Goal: Task Accomplishment & Management: Complete application form

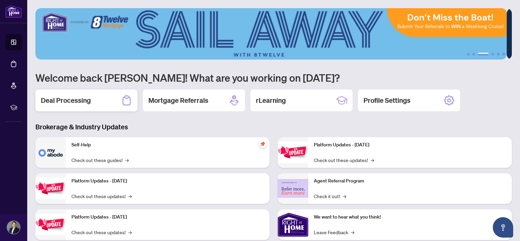
click at [61, 101] on h2 "Deal Processing" at bounding box center [66, 101] width 50 height 10
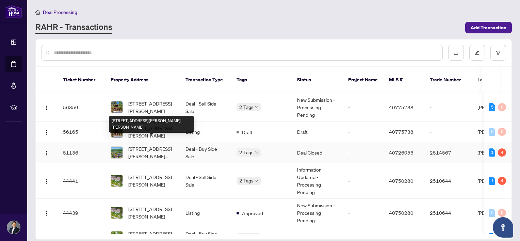
click at [149, 124] on div "[STREET_ADDRESS][PERSON_NAME][PERSON_NAME]" at bounding box center [151, 124] width 85 height 17
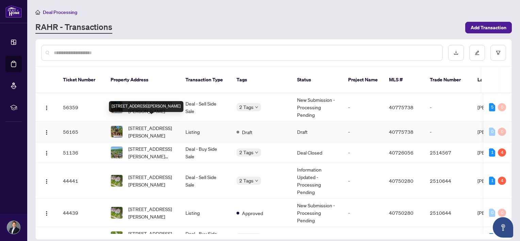
click at [133, 125] on span "[STREET_ADDRESS][PERSON_NAME]" at bounding box center [151, 131] width 46 height 15
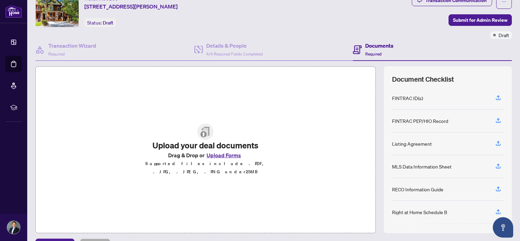
scroll to position [44, 0]
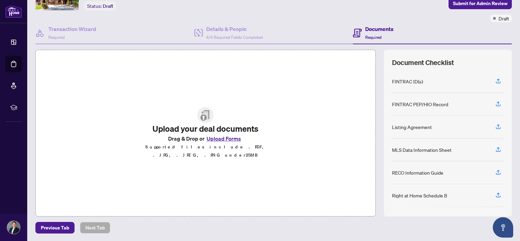
click at [198, 123] on img at bounding box center [205, 115] width 16 height 16
click at [216, 147] on p "Supported files include .PDF, .JPG, .JPEG, .PNG under 25 MB" at bounding box center [205, 151] width 142 height 16
click at [217, 142] on button "Upload Forms" at bounding box center [223, 138] width 38 height 9
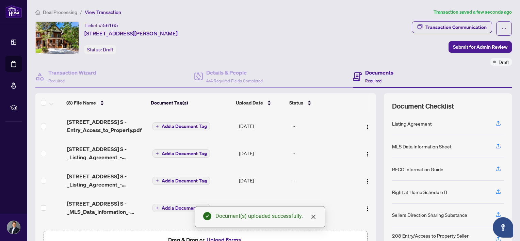
scroll to position [71, 0]
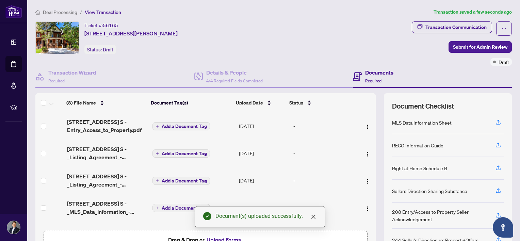
click at [181, 129] on td "Add a Document Tag" at bounding box center [193, 125] width 86 height 27
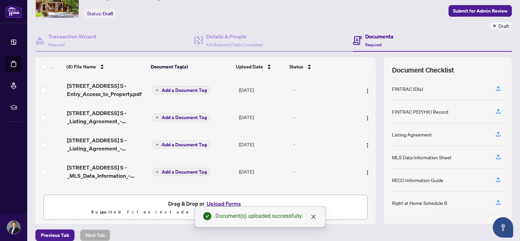
scroll to position [44, 0]
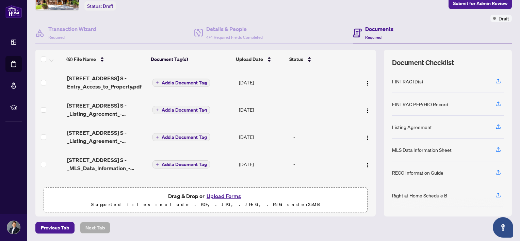
click at [171, 84] on span "Add a Document Tag" at bounding box center [184, 82] width 45 height 5
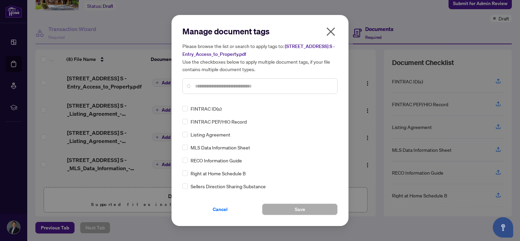
click at [214, 101] on div "Manage document tags Please browse the list or search to apply tags to: [STREET…" at bounding box center [259, 120] width 155 height 189
click at [214, 92] on div at bounding box center [259, 86] width 155 height 16
click at [214, 89] on input "text" at bounding box center [263, 85] width 137 height 7
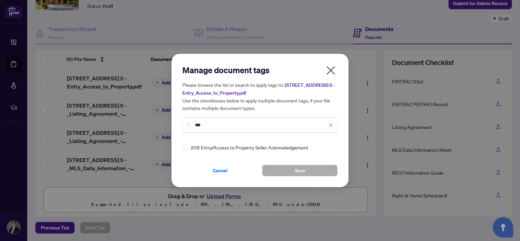
type input "***"
click at [282, 169] on button "Save" at bounding box center [299, 171] width 75 height 12
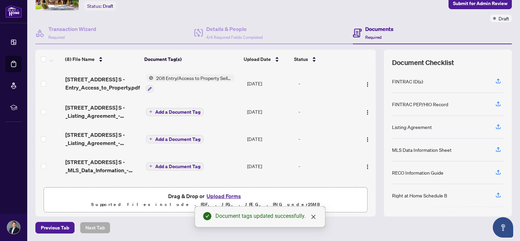
click at [170, 110] on span "Add a Document Tag" at bounding box center [177, 111] width 45 height 5
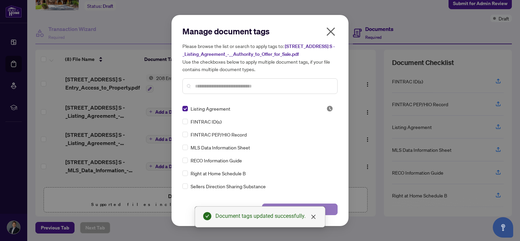
click at [328, 209] on button "Save" at bounding box center [299, 209] width 75 height 12
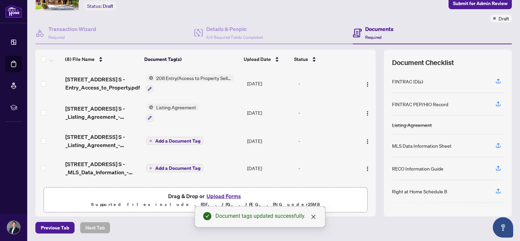
click at [164, 141] on span "Add a Document Tag" at bounding box center [177, 140] width 45 height 5
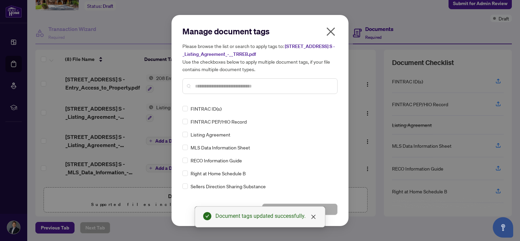
click at [224, 87] on input "text" at bounding box center [263, 85] width 137 height 7
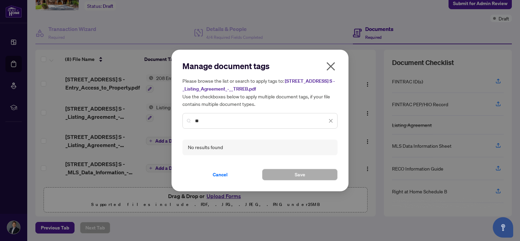
type input "*"
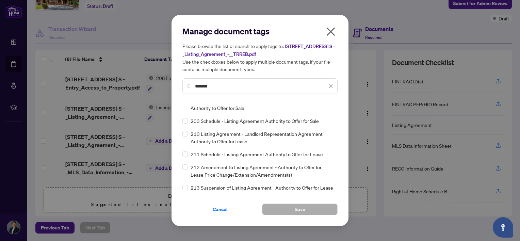
scroll to position [0, 0]
type input "*******"
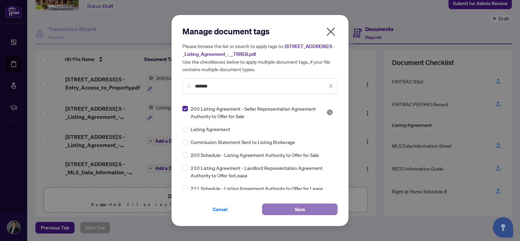
click at [316, 208] on button "Save" at bounding box center [299, 209] width 75 height 12
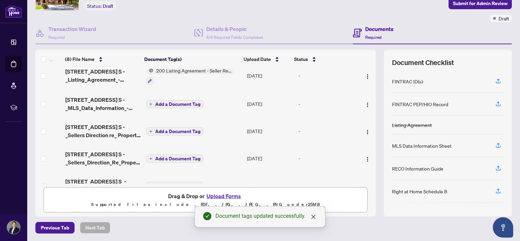
scroll to position [68, 0]
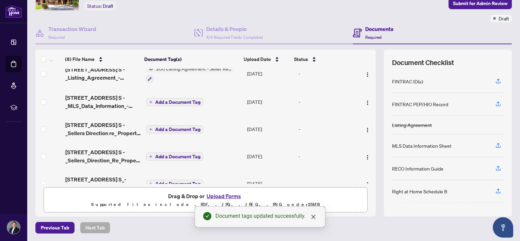
click at [164, 100] on span "Add a Document Tag" at bounding box center [177, 102] width 45 height 5
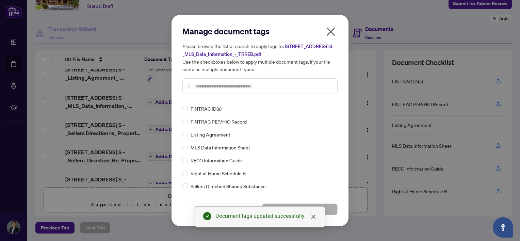
click at [216, 87] on input "text" at bounding box center [263, 85] width 137 height 7
click at [329, 31] on icon "close" at bounding box center [330, 31] width 11 height 11
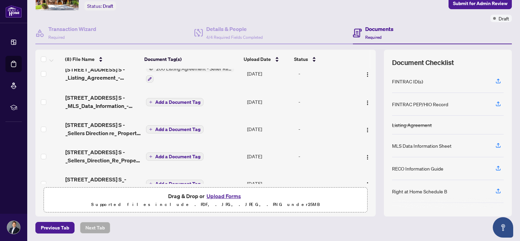
click at [188, 100] on span "Add a Document Tag" at bounding box center [177, 102] width 45 height 5
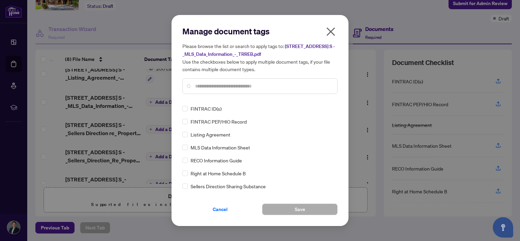
click at [250, 86] on input "text" at bounding box center [263, 85] width 137 height 7
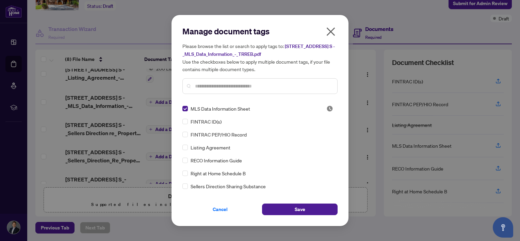
click at [229, 88] on input "text" at bounding box center [263, 85] width 137 height 7
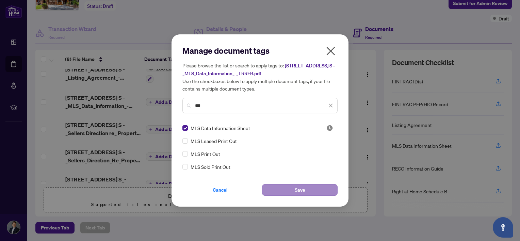
type input "***"
click at [285, 195] on button "Save" at bounding box center [299, 190] width 75 height 12
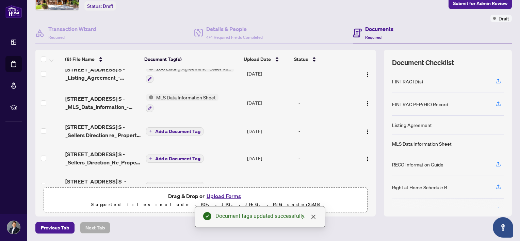
click at [155, 129] on span "Add a Document Tag" at bounding box center [177, 131] width 45 height 5
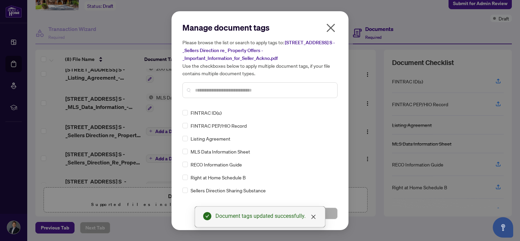
click at [325, 28] on button "button" at bounding box center [331, 29] width 14 height 15
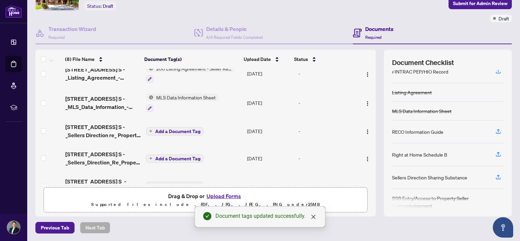
scroll to position [63, 0]
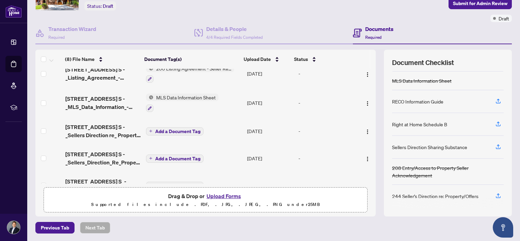
click at [155, 156] on span "Add a Document Tag" at bounding box center [177, 158] width 45 height 5
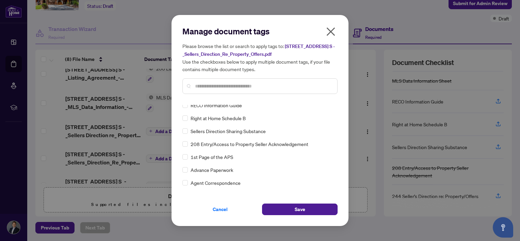
scroll to position [0, 0]
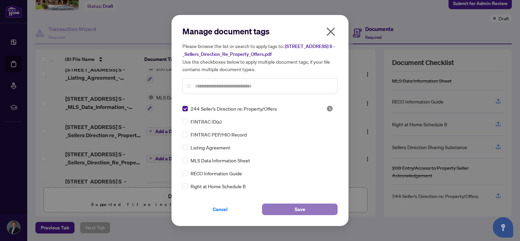
click at [309, 208] on button "Save" at bounding box center [299, 209] width 75 height 12
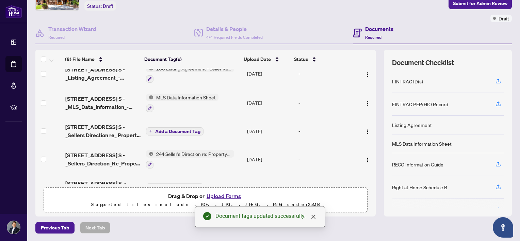
click at [169, 131] on span "Add a Document Tag" at bounding box center [177, 131] width 45 height 5
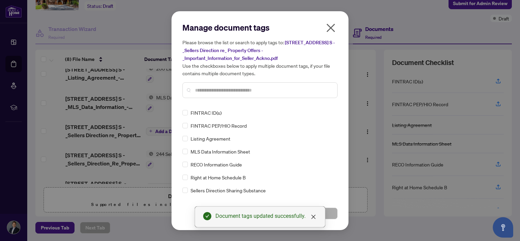
click at [267, 90] on input "text" at bounding box center [263, 89] width 137 height 7
type input "*"
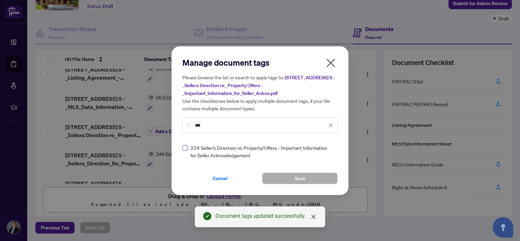
type input "***"
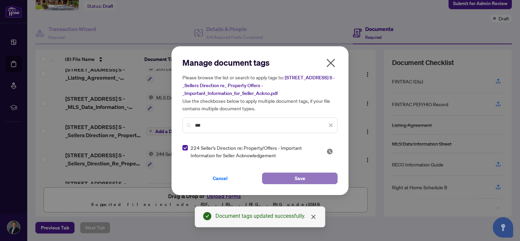
click at [284, 179] on button "Save" at bounding box center [299, 178] width 75 height 12
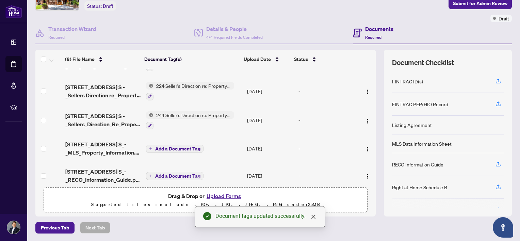
scroll to position [113, 0]
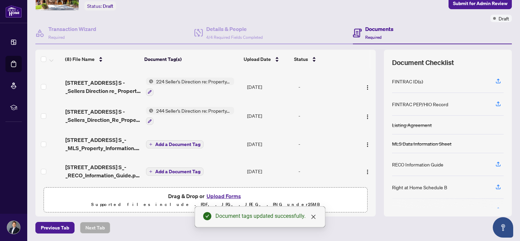
click at [160, 142] on span "Add a Document Tag" at bounding box center [177, 144] width 45 height 5
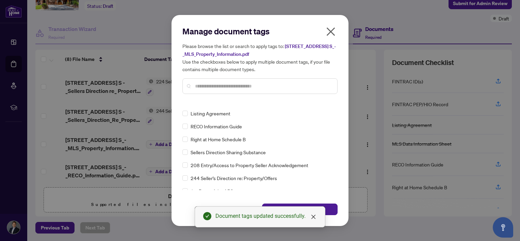
scroll to position [0, 0]
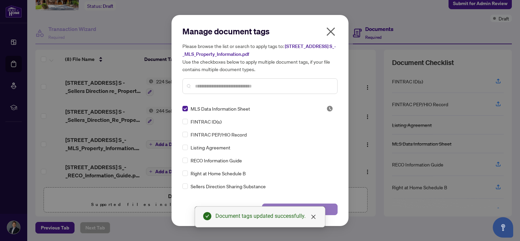
click at [326, 206] on button "Save" at bounding box center [299, 209] width 75 height 12
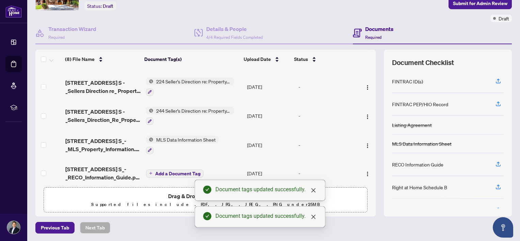
click at [156, 171] on span "Add a Document Tag" at bounding box center [177, 173] width 45 height 5
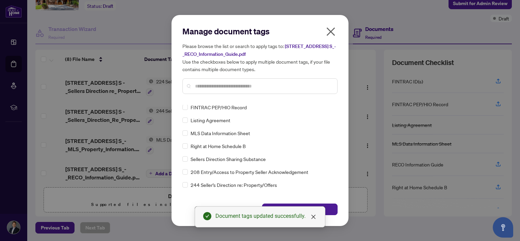
scroll to position [34, 0]
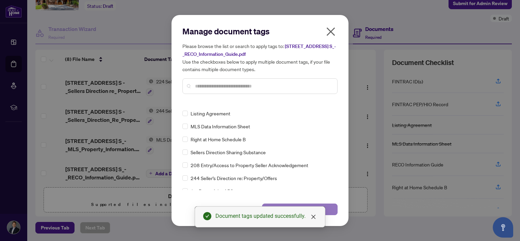
click at [332, 205] on button "Save" at bounding box center [299, 209] width 75 height 12
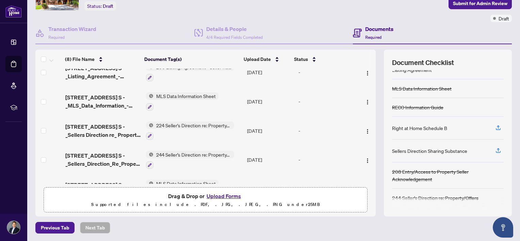
scroll to position [102, 0]
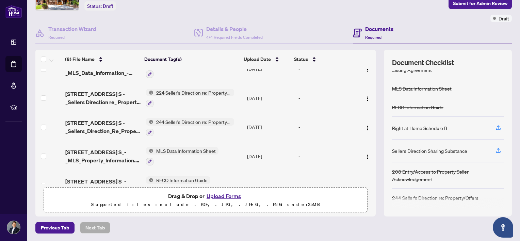
click at [158, 118] on span "244 Seller’s Direction re: Property/Offers" at bounding box center [193, 121] width 81 height 7
click at [148, 130] on icon "button" at bounding box center [150, 132] width 4 height 4
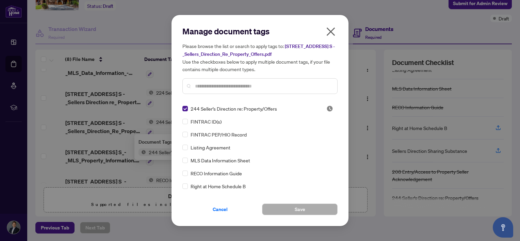
click at [214, 86] on input "text" at bounding box center [263, 85] width 137 height 7
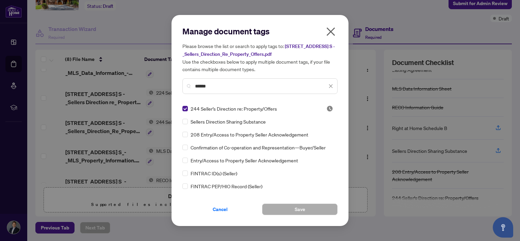
type input "******"
click at [301, 206] on span "Save" at bounding box center [299, 209] width 11 height 11
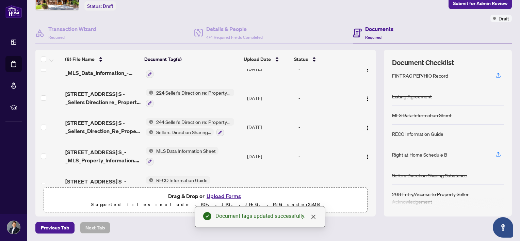
scroll to position [51, 0]
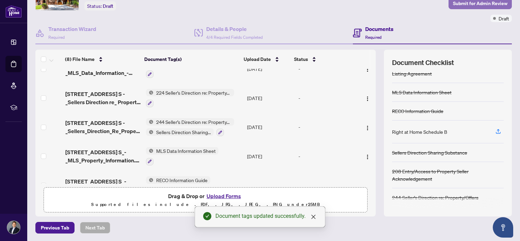
click at [468, 4] on span "Submit for Admin Review" at bounding box center [480, 3] width 54 height 11
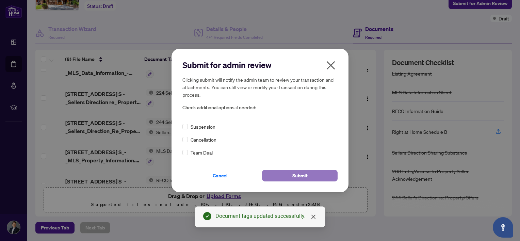
click at [304, 176] on span "Submit" at bounding box center [299, 175] width 15 height 11
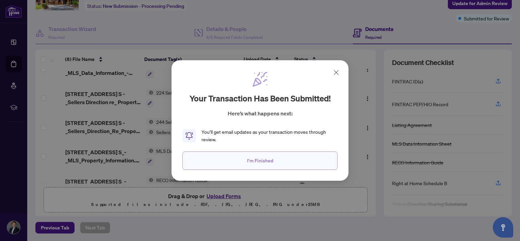
click at [272, 164] on button "I'm Finished" at bounding box center [259, 160] width 155 height 18
